Goal: Ask a question

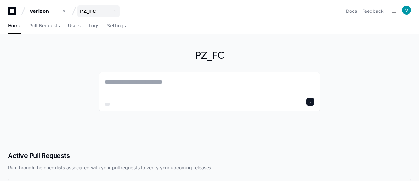
click at [58, 11] on div "PZ_FC" at bounding box center [44, 11] width 28 height 7
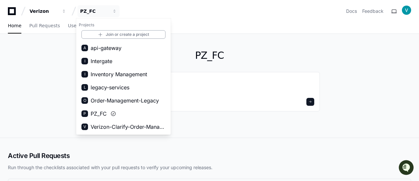
click at [26, 58] on div "PZ_FC" at bounding box center [209, 86] width 419 height 104
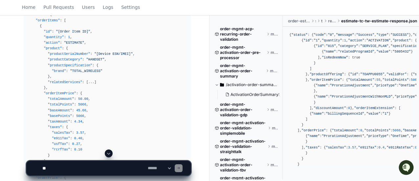
scroll to position [2317, 0]
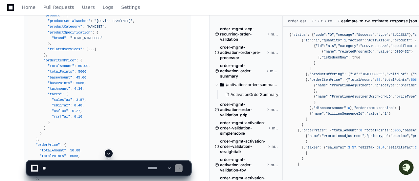
click at [16, 46] on div "Thinking Let's analyze the `estimateOrder` process in detail, including its req…" at bounding box center [101, 173] width 180 height 1147
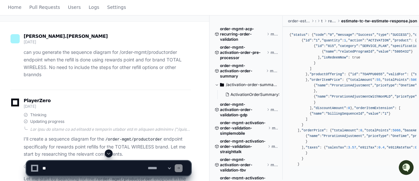
scroll to position [0, 0]
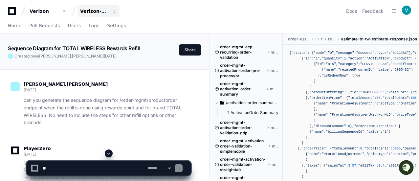
click at [58, 10] on div "Verizon-Clarify-Order-Management" at bounding box center [44, 11] width 28 height 7
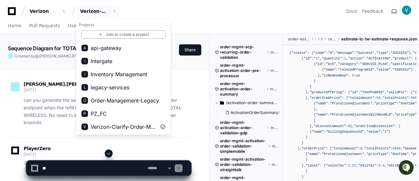
click at [228, 19] on div "Home Pull Requests Users Logs Settings" at bounding box center [209, 25] width 403 height 15
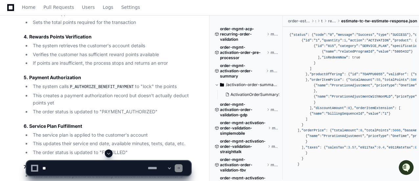
scroll to position [4007, 0]
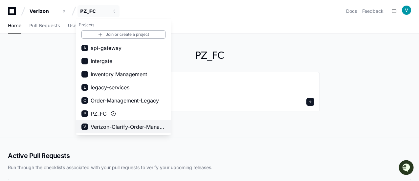
click at [114, 129] on span "Verizon-Clarify-Order-Management" at bounding box center [128, 127] width 75 height 8
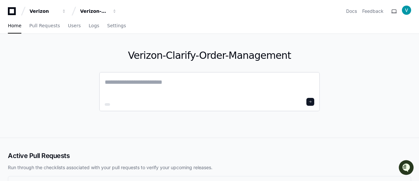
click at [165, 87] on textarea at bounding box center [210, 87] width 210 height 18
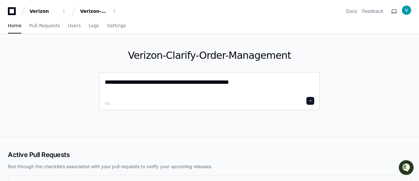
type textarea "**********"
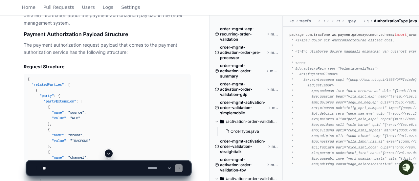
scroll to position [407, 0]
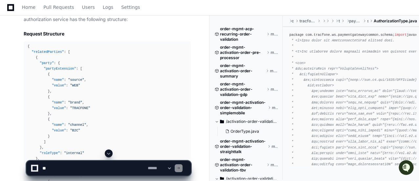
drag, startPoint x: 28, startPoint y: 45, endPoint x: 61, endPoint y: 123, distance: 84.5
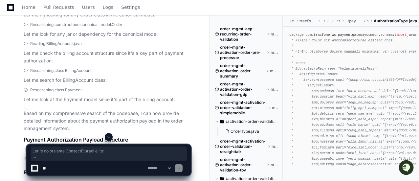
scroll to position [345, 0]
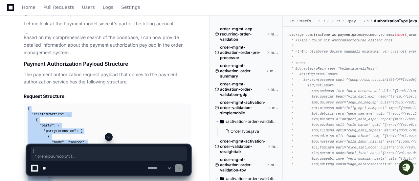
drag, startPoint x: 30, startPoint y: 139, endPoint x: 25, endPoint y: 110, distance: 29.3
copy div "{ "relatedParties" : [ { "party" : { "partyExtension" : [ { "name" : "source" ,…"
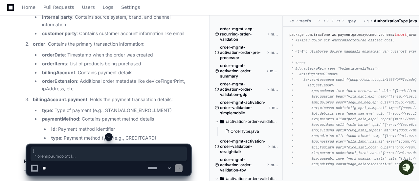
scroll to position [1133, 0]
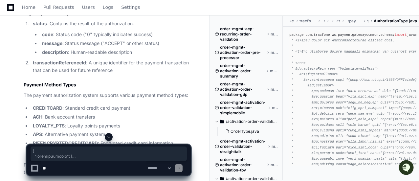
click at [203, 147] on div "**********" at bounding box center [109, 157] width 202 height 48
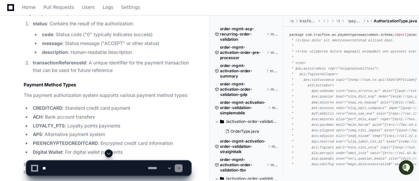
scroll to position [1213, 0]
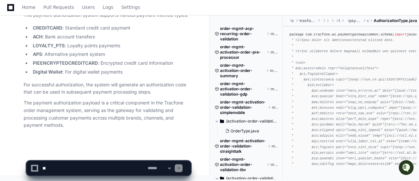
click at [75, 166] on textarea at bounding box center [93, 168] width 105 height 14
type textarea "**********"
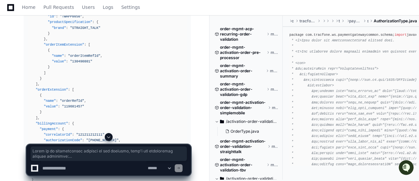
scroll to position [1970, 0]
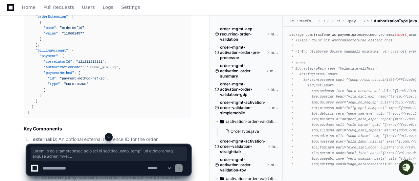
drag, startPoint x: 34, startPoint y: 112, endPoint x: 57, endPoint y: 112, distance: 23.7
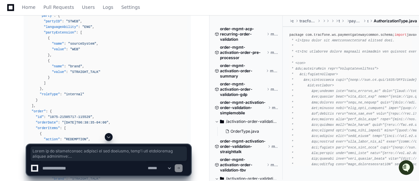
scroll to position [1531, 0]
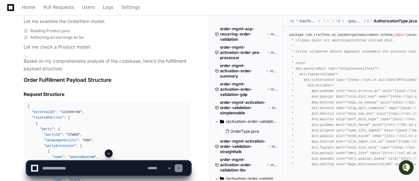
drag, startPoint x: 51, startPoint y: 111, endPoint x: 33, endPoint y: 117, distance: 19.4
click at [33, 112] on span ""externalID"" at bounding box center [44, 112] width 24 height 4
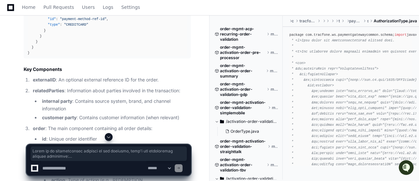
scroll to position [2005, 0]
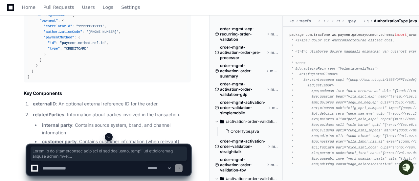
click at [90, 153] on span at bounding box center [109, 153] width 152 height 11
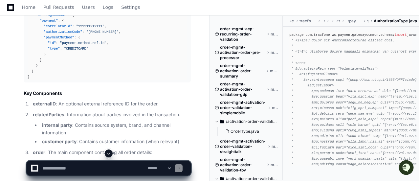
click at [82, 164] on textarea at bounding box center [93, 168] width 105 height 14
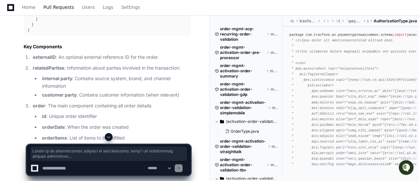
scroll to position [2036, 0]
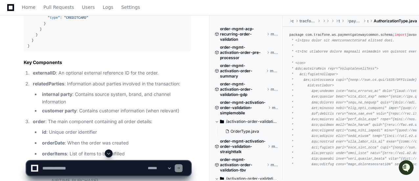
click at [72, 174] on textarea at bounding box center [93, 168] width 105 height 14
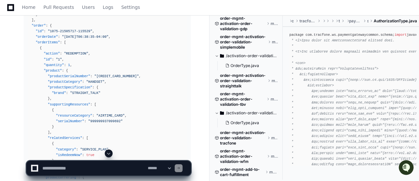
scroll to position [1740, 0]
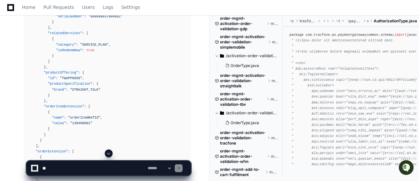
scroll to position [1839, 0]
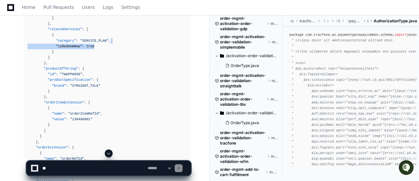
drag, startPoint x: 105, startPoint y: 42, endPoint x: 105, endPoint y: 46, distance: 4.3
click at [105, 46] on div "{ "externalID" : "123456789" , "relatedParties" : [ { "party" : { "partyID" : "…" at bounding box center [107, 21] width 159 height 450
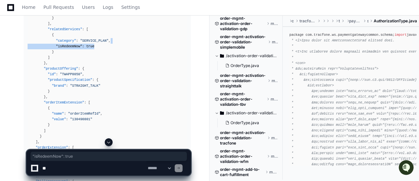
click at [105, 46] on div "{ "externalID" : "123456789" , "relatedParties" : [ { "party" : { "partyID" : "…" at bounding box center [107, 21] width 159 height 450
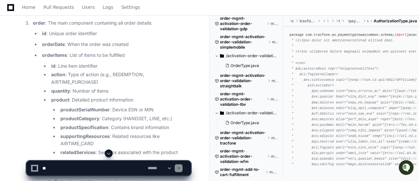
scroll to position [2266, 0]
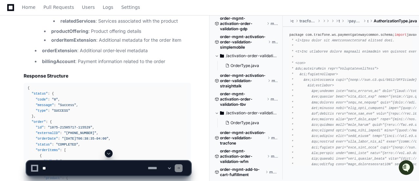
click at [104, 166] on textarea at bounding box center [93, 168] width 105 height 14
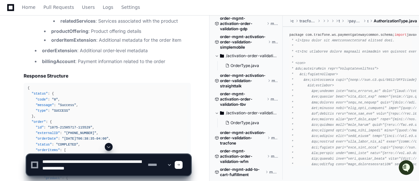
type textarea "**********"
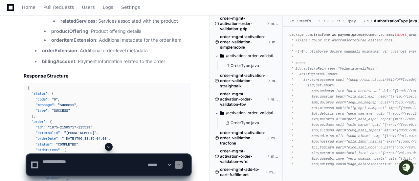
scroll to position [0, 0]
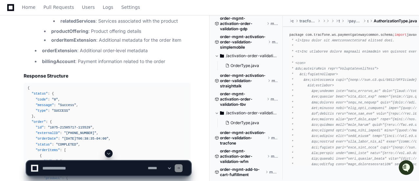
click at [108, 153] on span at bounding box center [108, 153] width 5 height 5
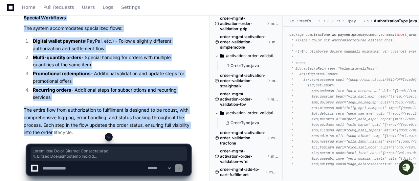
scroll to position [3851, 0]
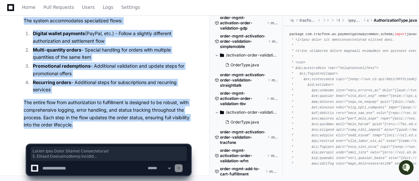
drag, startPoint x: 24, startPoint y: 38, endPoint x: 93, endPoint y: 123, distance: 109.4
copy article "Order Flow After Payment Authorization 1. Payment Authorization Process When a …"
